Goal: Find specific page/section: Find specific page/section

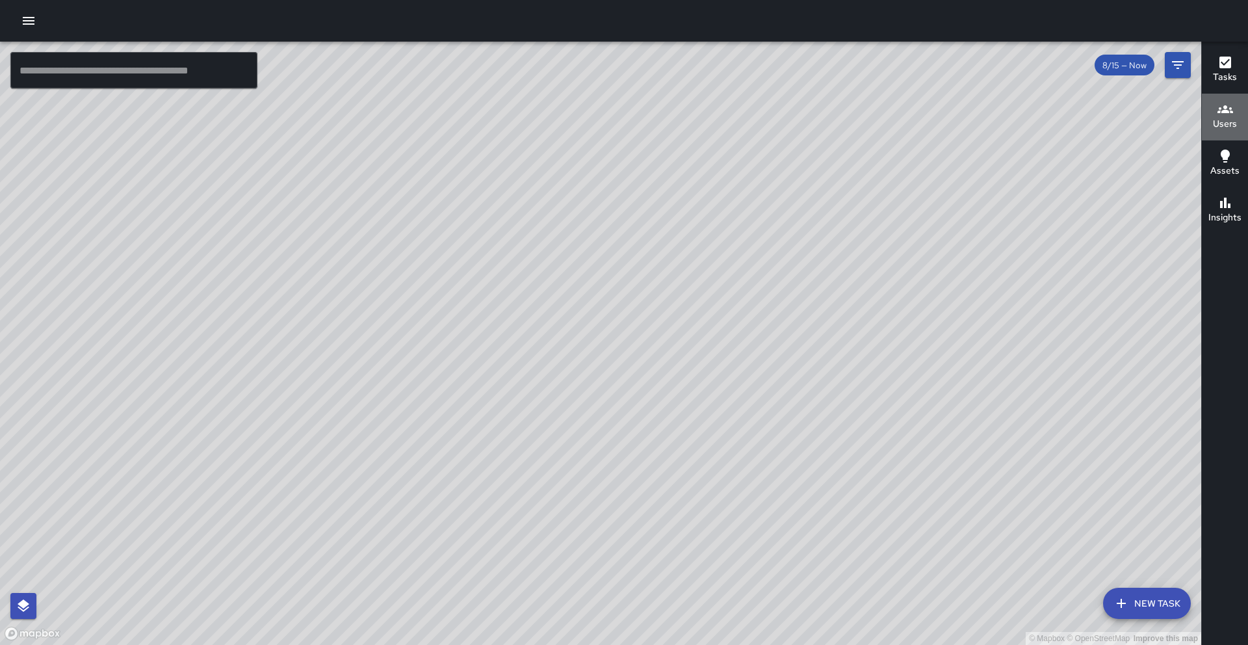
click at [1233, 122] on h6 "Users" at bounding box center [1225, 124] width 24 height 14
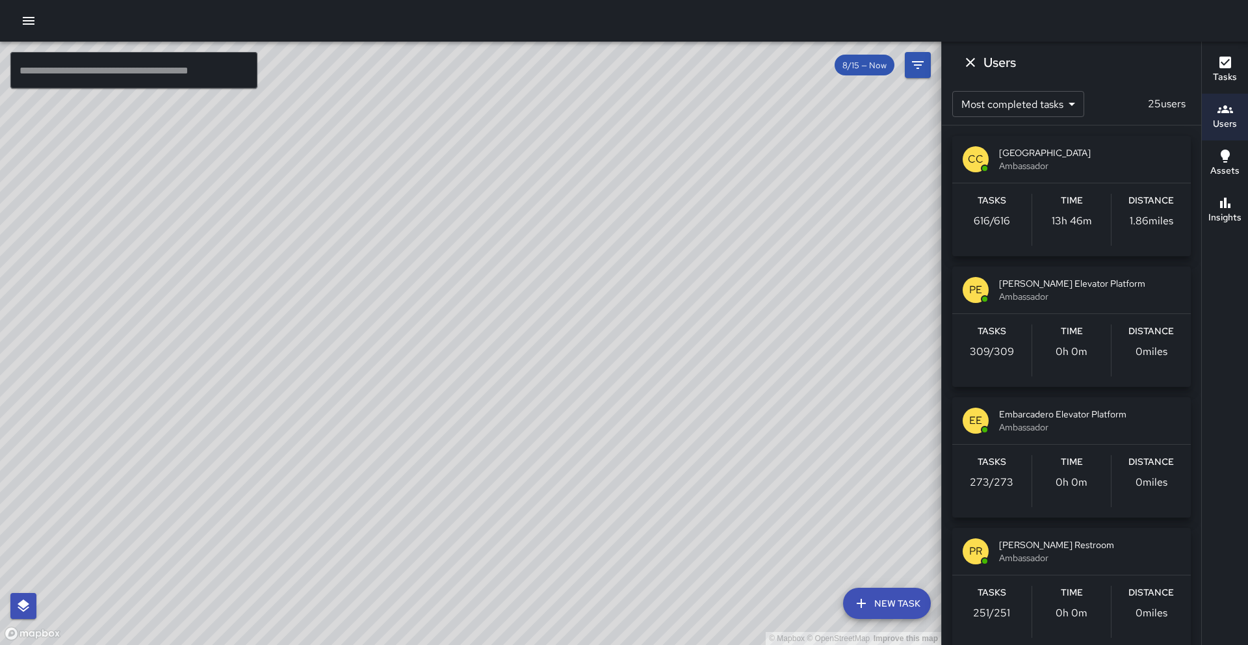
click at [1220, 114] on icon "button" at bounding box center [1225, 109] width 16 height 16
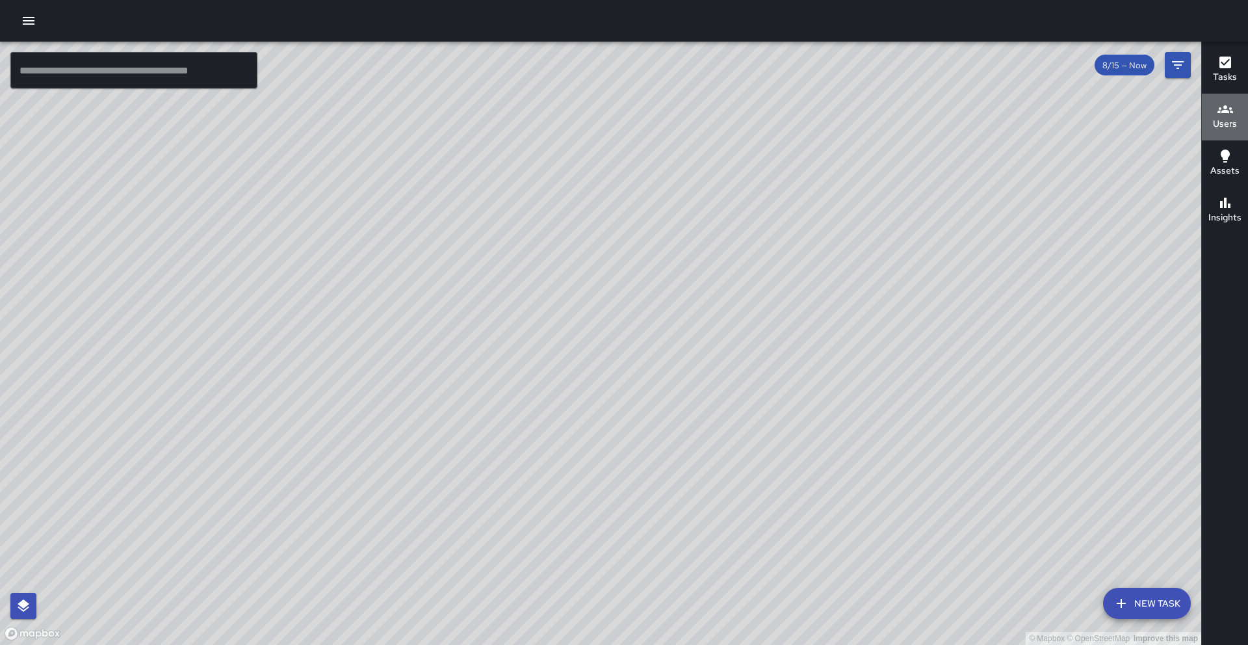
click at [1220, 118] on h6 "Users" at bounding box center [1225, 124] width 24 height 14
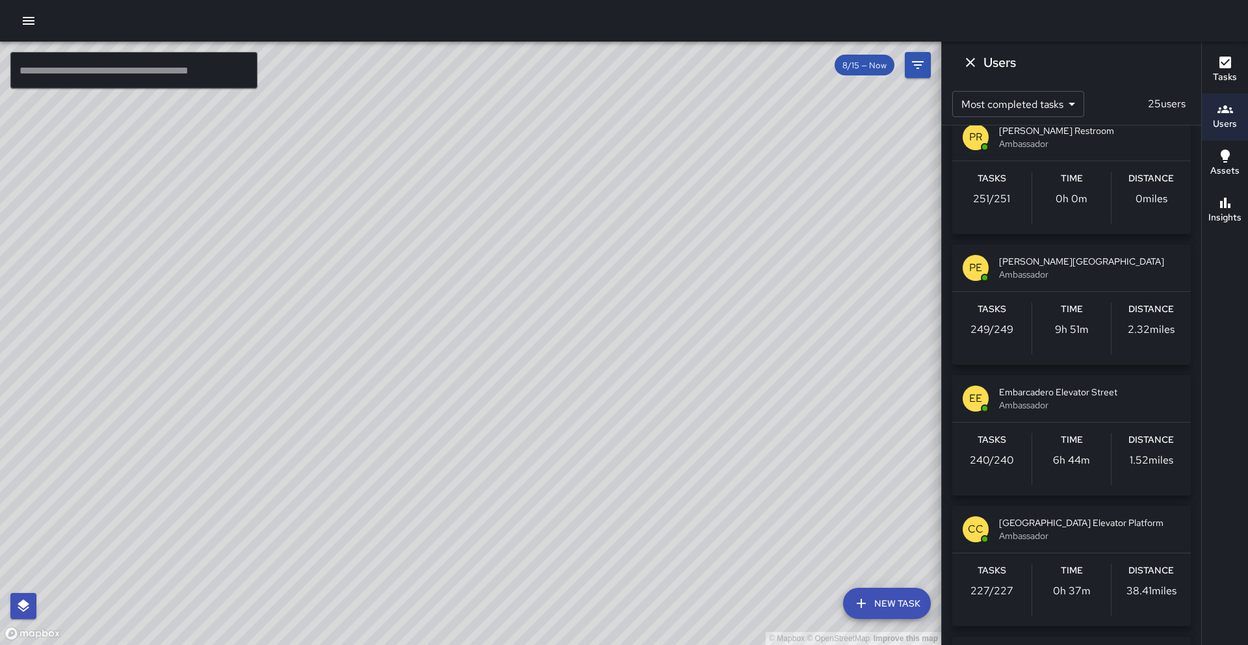
scroll to position [512, 0]
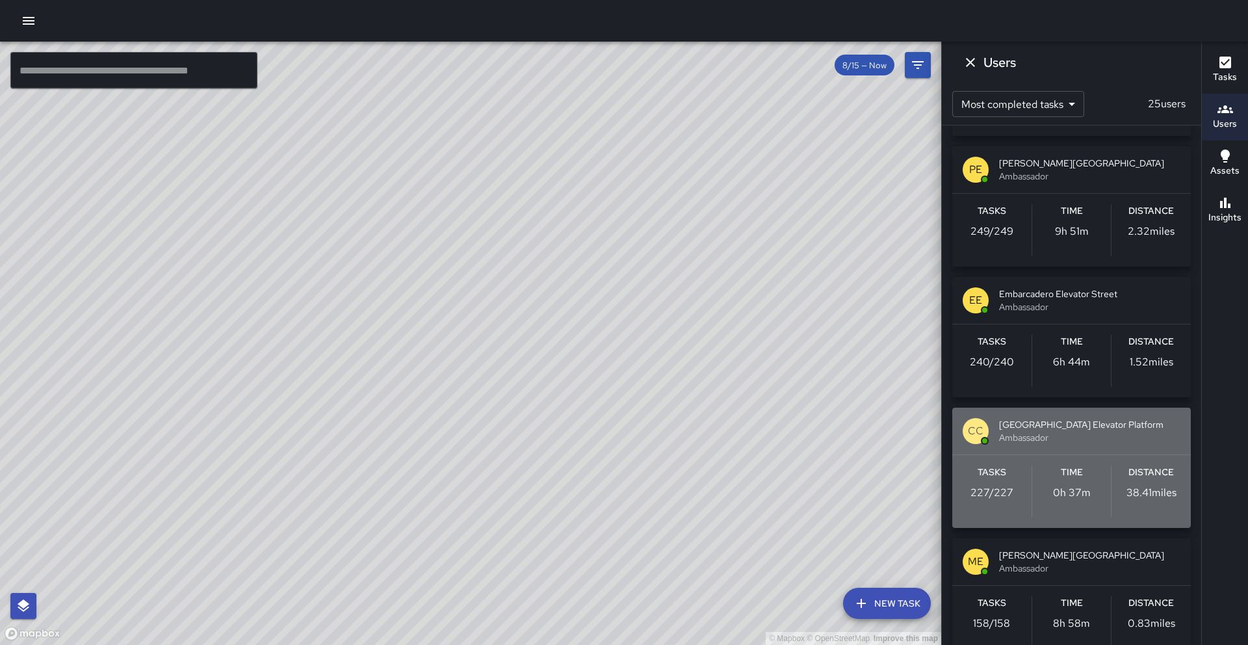
click at [1071, 426] on span "[GEOGRAPHIC_DATA] Elevator Platform" at bounding box center [1089, 424] width 181 height 13
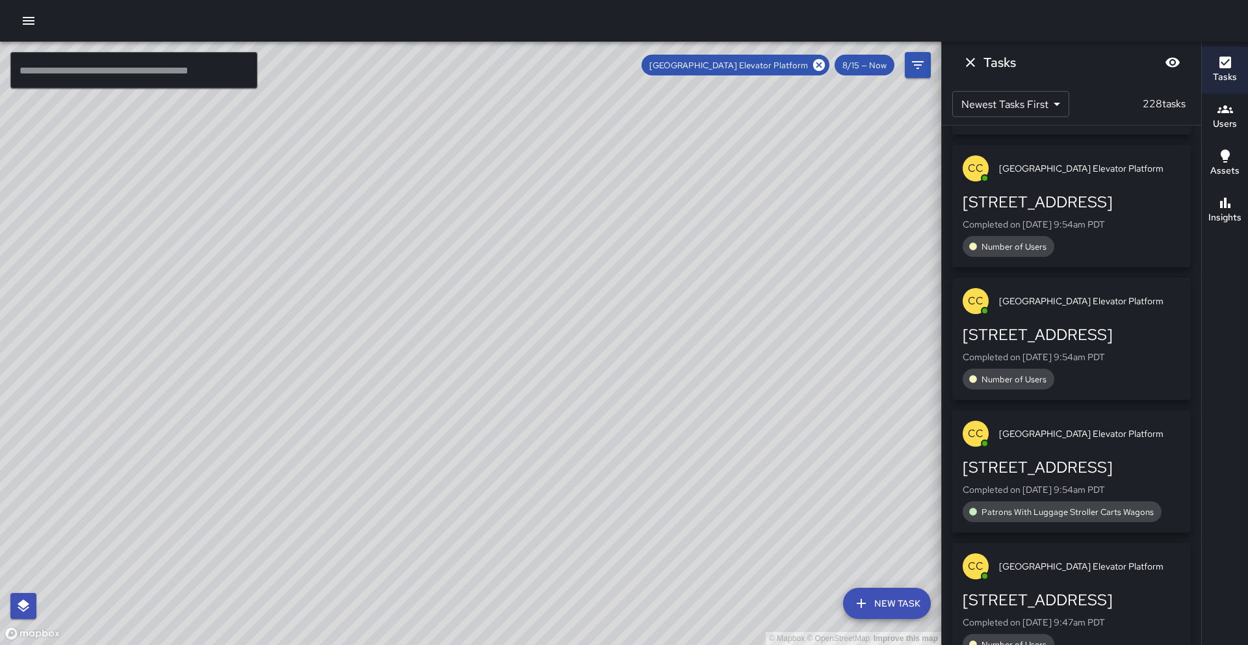
scroll to position [17787, 0]
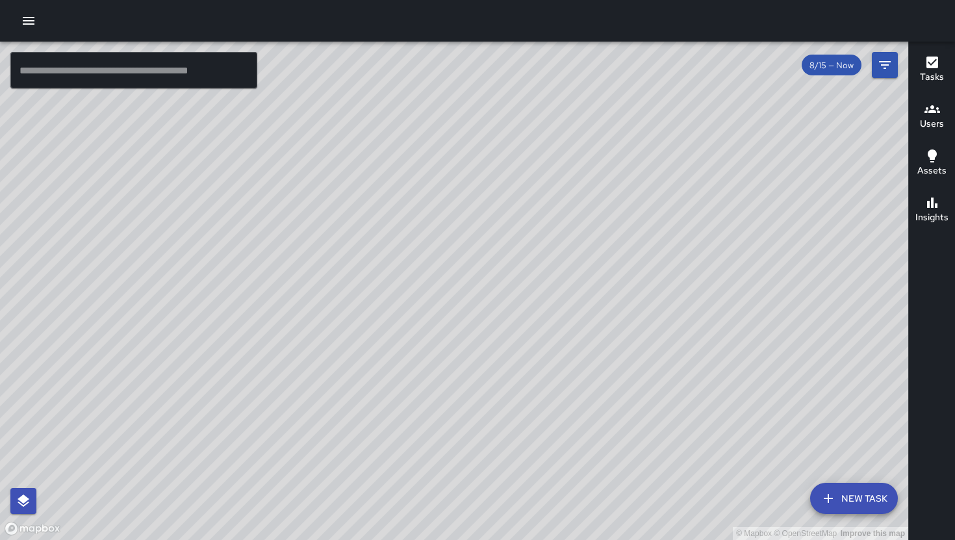
click at [936, 112] on icon "button" at bounding box center [933, 109] width 16 height 16
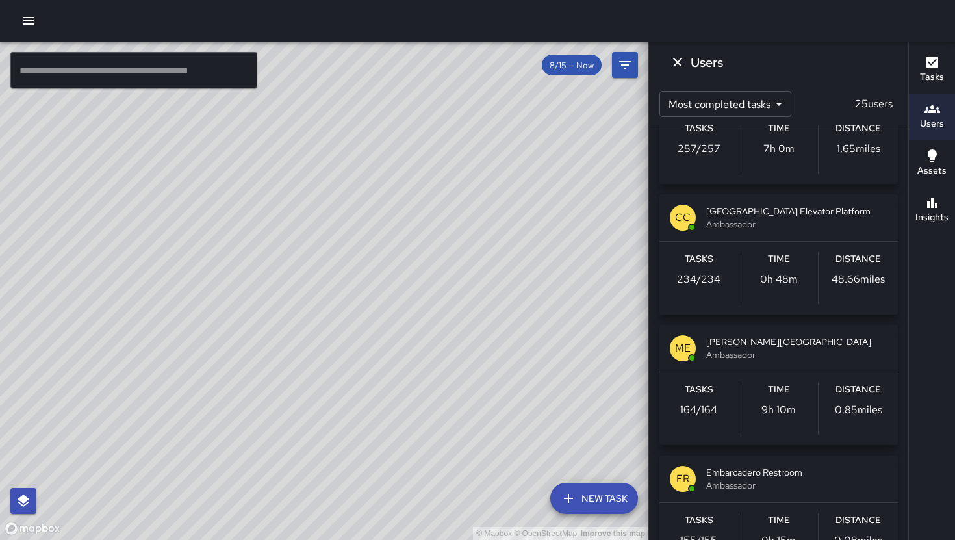
scroll to position [728, 0]
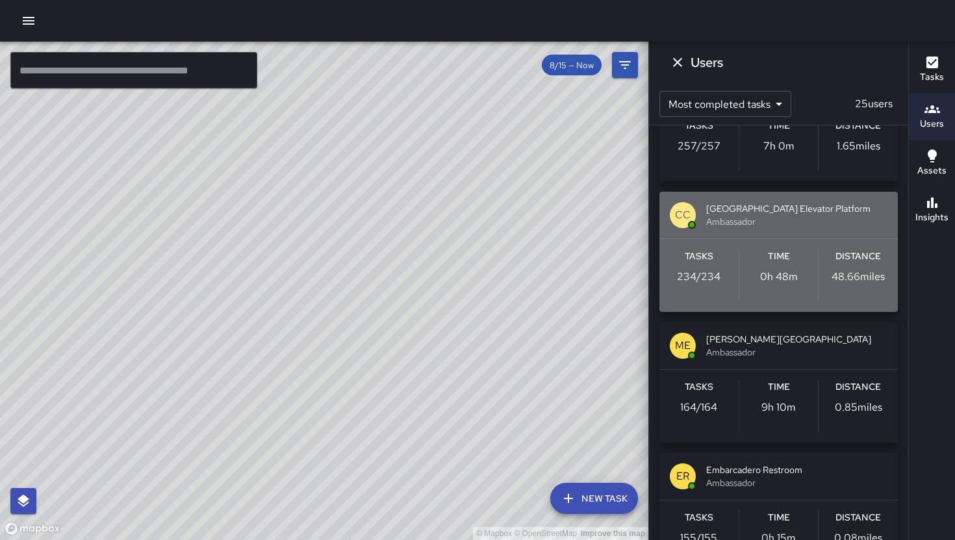
click at [795, 235] on div "CC Civic Center Elevator Platform Ambassador" at bounding box center [779, 215] width 238 height 47
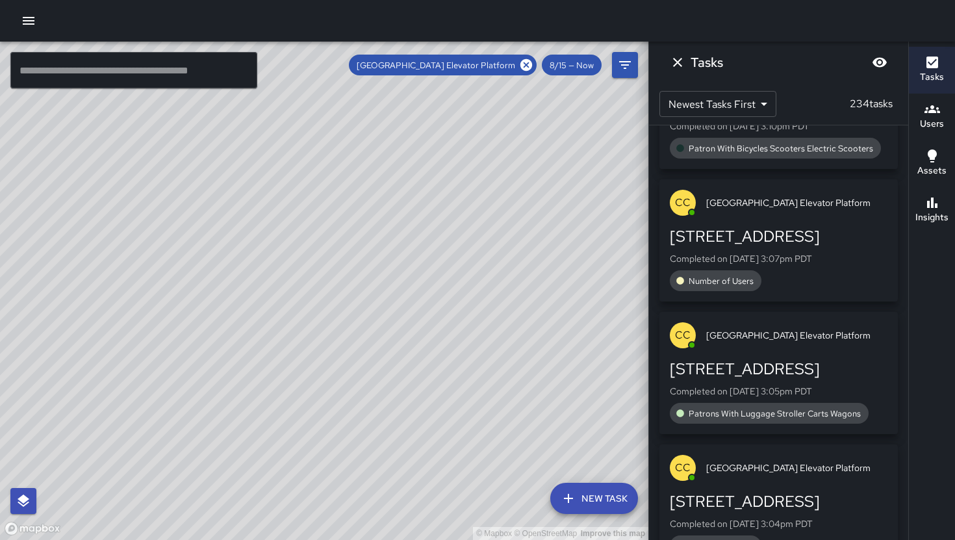
scroll to position [586, 0]
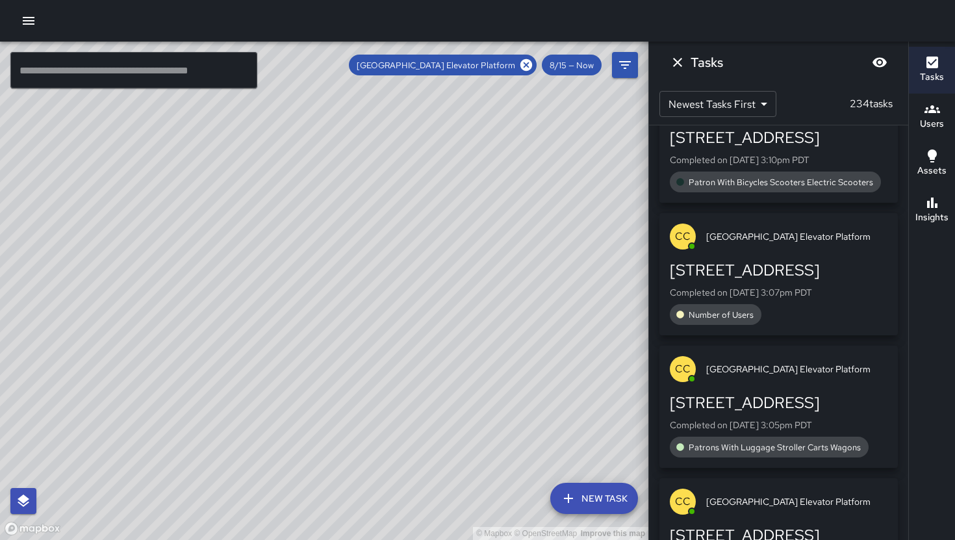
click at [934, 120] on h6 "Users" at bounding box center [932, 124] width 24 height 14
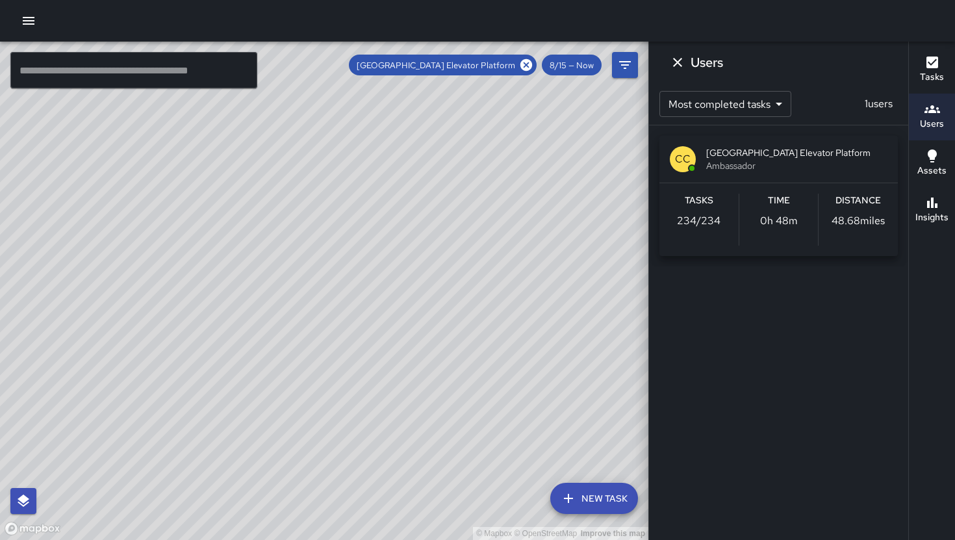
click at [933, 116] on icon "button" at bounding box center [933, 109] width 16 height 16
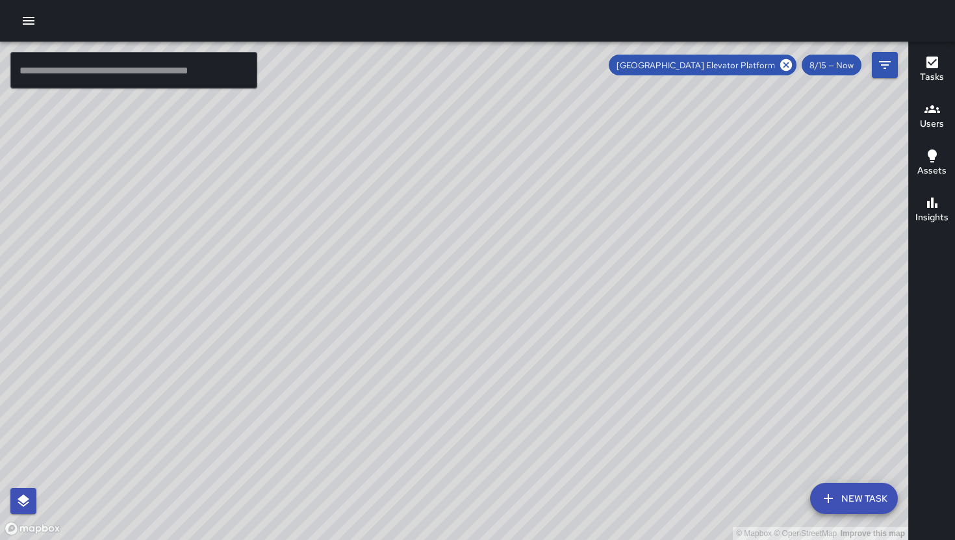
click at [932, 120] on h6 "Users" at bounding box center [932, 124] width 24 height 14
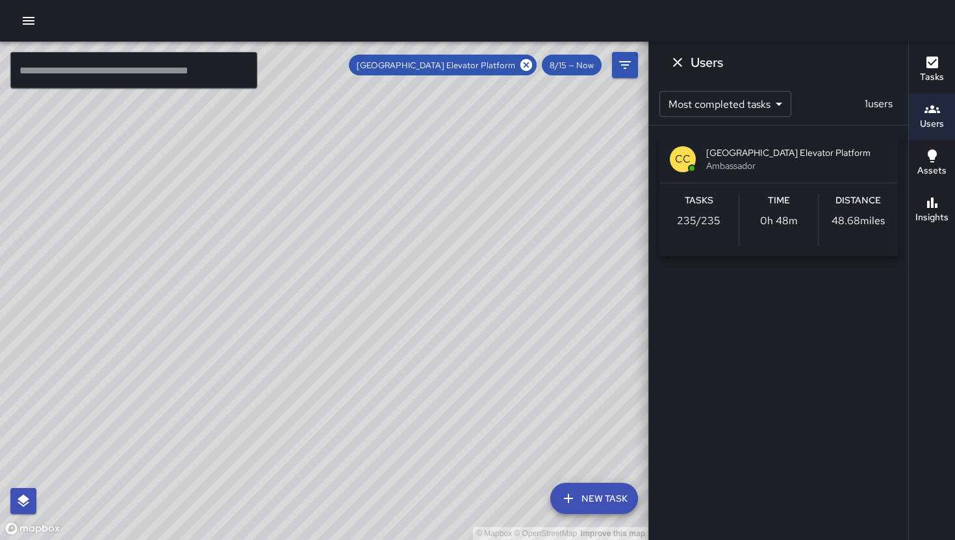
scroll to position [718, 0]
click at [936, 122] on h6 "Users" at bounding box center [932, 124] width 24 height 14
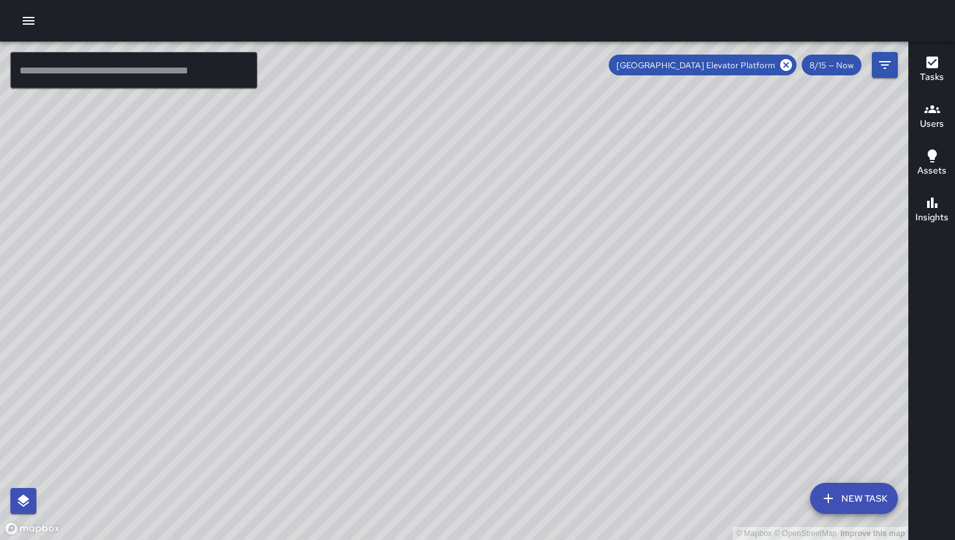
scroll to position [983, 0]
drag, startPoint x: 563, startPoint y: 266, endPoint x: 491, endPoint y: 317, distance: 88.2
click at [491, 317] on div "© Mapbox © OpenStreetMap Improve this map" at bounding box center [454, 291] width 908 height 498
click at [936, 110] on icon "button" at bounding box center [933, 109] width 16 height 16
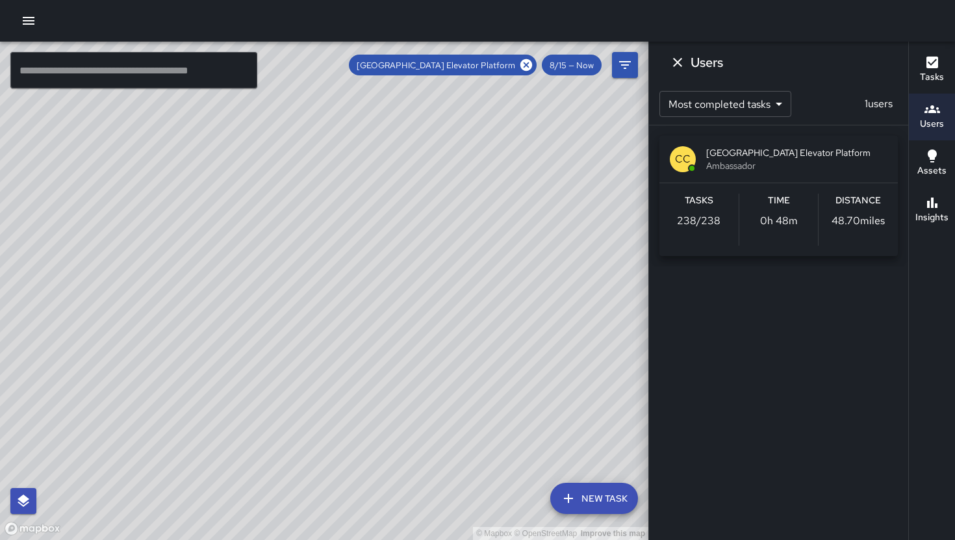
scroll to position [1116, 0]
click at [679, 61] on icon "Dismiss" at bounding box center [677, 62] width 9 height 9
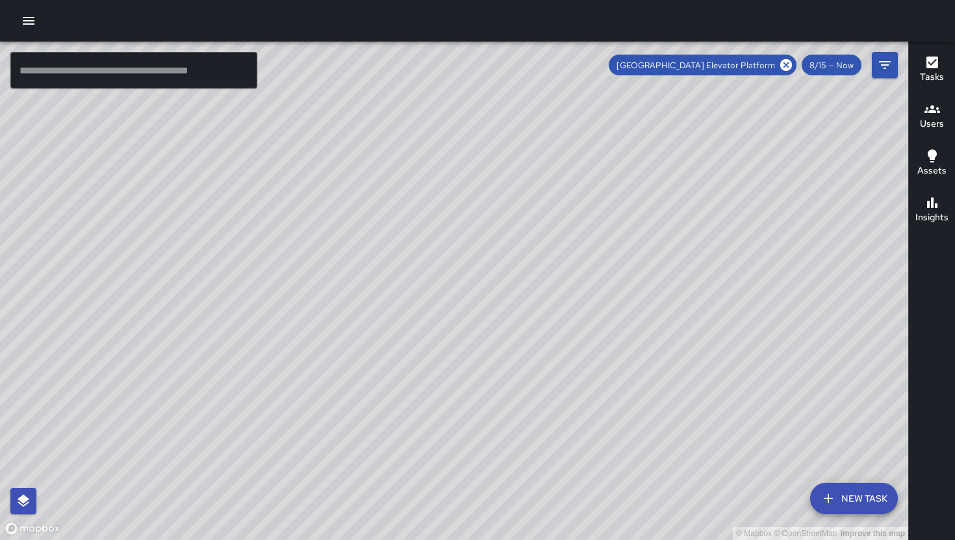
drag, startPoint x: 529, startPoint y: 305, endPoint x: 529, endPoint y: 270, distance: 35.7
click at [529, 270] on div "© Mapbox © OpenStreetMap Improve this map" at bounding box center [454, 291] width 908 height 498
drag, startPoint x: 529, startPoint y: 270, endPoint x: 502, endPoint y: 274, distance: 27.0
click at [502, 274] on div "© Mapbox © OpenStreetMap Improve this map" at bounding box center [454, 291] width 908 height 498
